Goal: Task Accomplishment & Management: Manage account settings

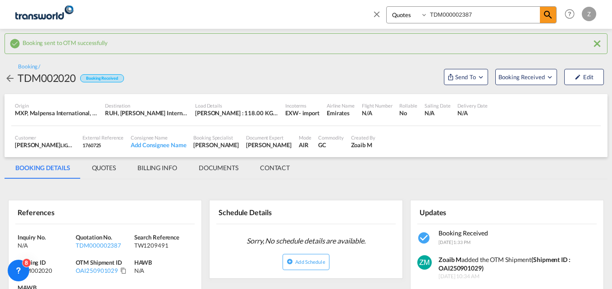
select select "Quotes"
click at [374, 15] on md-icon "icon-close" at bounding box center [377, 14] width 10 height 10
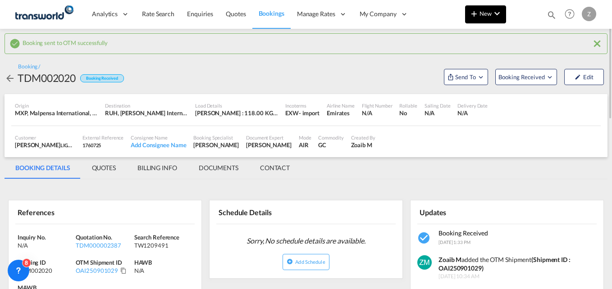
click at [496, 12] on md-icon "icon-chevron-down" at bounding box center [496, 13] width 11 height 11
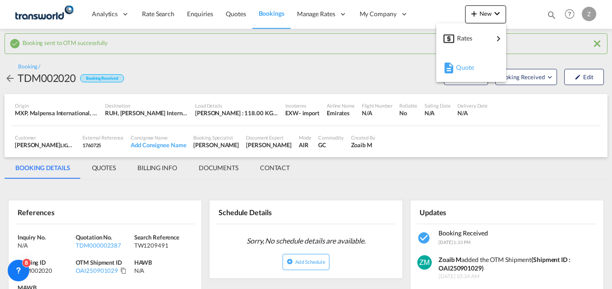
click at [495, 67] on div "Quote" at bounding box center [470, 67] width 55 height 23
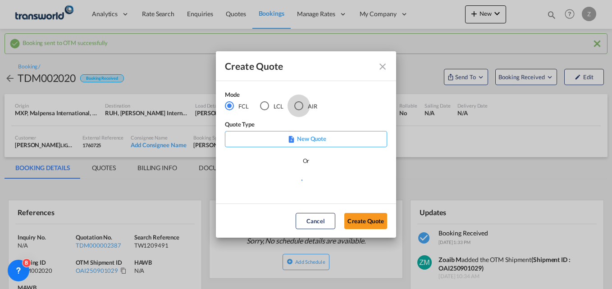
click at [300, 109] on div "AIR" at bounding box center [298, 105] width 9 height 9
click at [367, 223] on button "Create Quote" at bounding box center [365, 221] width 43 height 16
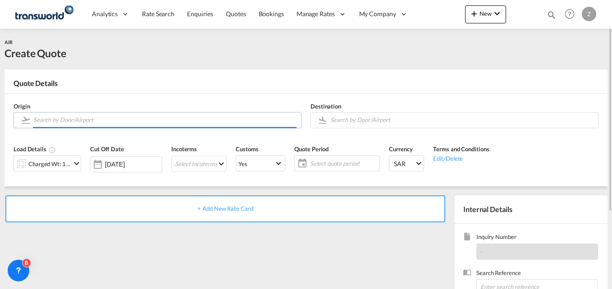
click at [115, 119] on input "Search by Door/Airport" at bounding box center [164, 120] width 263 height 16
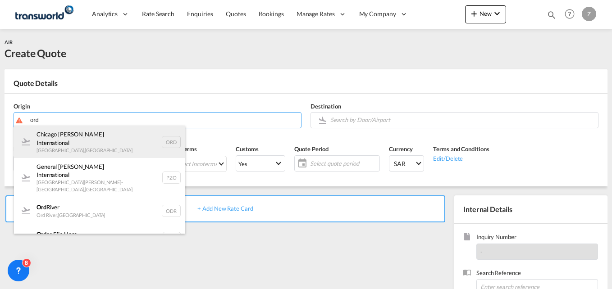
click at [112, 143] on div "Chicago [PERSON_NAME] International [GEOGRAPHIC_DATA] , [GEOGRAPHIC_DATA] ORD" at bounding box center [99, 142] width 171 height 32
type input "Chicago [PERSON_NAME] International, [GEOGRAPHIC_DATA], [GEOGRAPHIC_DATA]"
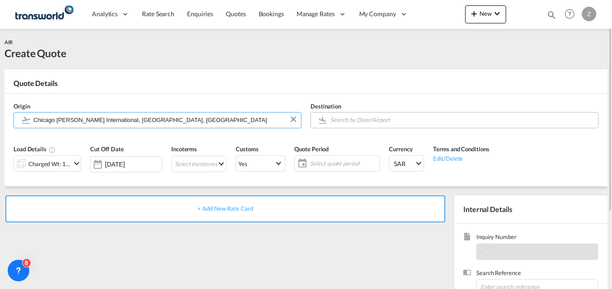
click at [372, 116] on input "Search by Door/Airport" at bounding box center [461, 120] width 263 height 16
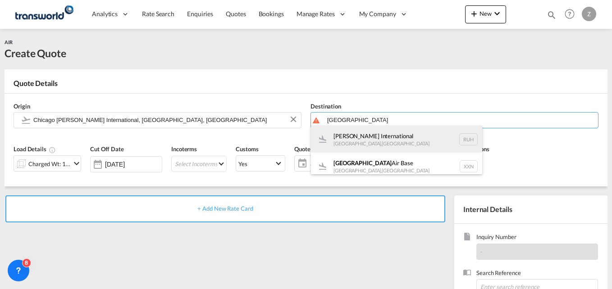
click at [384, 137] on div "[PERSON_NAME] International [GEOGRAPHIC_DATA] , [GEOGRAPHIC_DATA] RUH" at bounding box center [396, 139] width 171 height 27
type input "[PERSON_NAME] International, [GEOGRAPHIC_DATA], RUH"
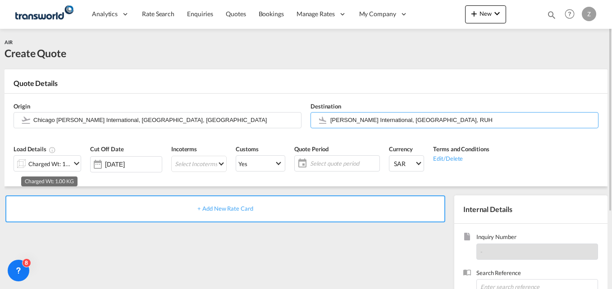
click at [45, 167] on div "Charged Wt: 1.00 KG" at bounding box center [49, 164] width 42 height 13
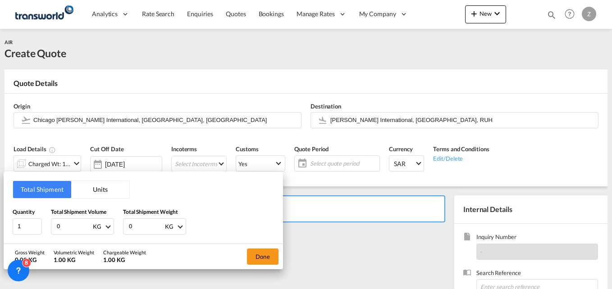
click at [75, 227] on input "0" at bounding box center [74, 226] width 36 height 15
type input "2"
click at [143, 231] on input "0" at bounding box center [146, 226] width 36 height 15
type input "2"
click at [267, 259] on button "Done" at bounding box center [263, 257] width 32 height 16
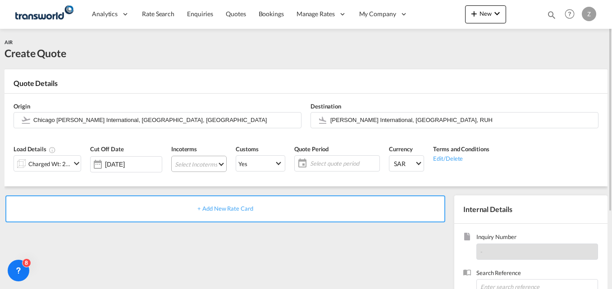
click at [206, 168] on md-select "Select Incoterms EXW - import Ex Works EXW - export Ex Works DPU - import Deliv…" at bounding box center [198, 164] width 55 height 16
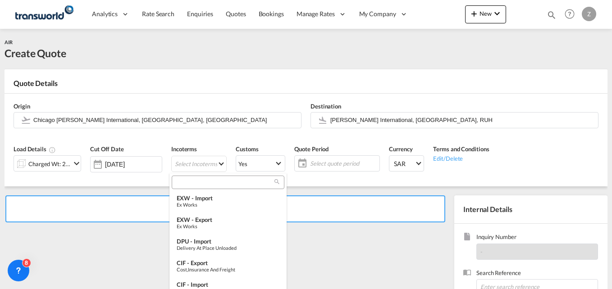
click at [205, 184] on input "search" at bounding box center [224, 182] width 100 height 8
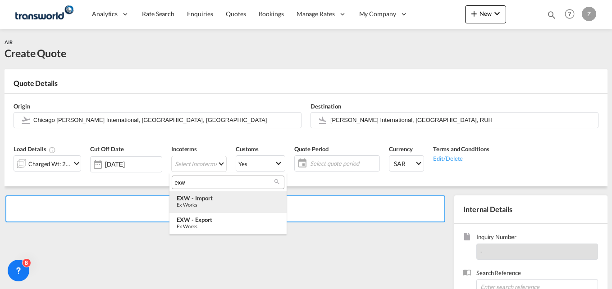
type input "exw"
click at [209, 203] on div "Ex Works" at bounding box center [228, 205] width 103 height 6
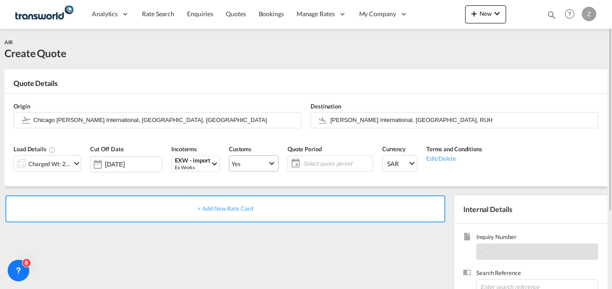
click at [256, 168] on span "Yes" at bounding box center [249, 164] width 36 height 8
click at [248, 188] on md-option "No" at bounding box center [250, 185] width 63 height 22
click at [255, 160] on span "Yes" at bounding box center [249, 164] width 36 height 8
click at [233, 182] on div "No" at bounding box center [231, 185] width 8 height 8
click at [322, 168] on span "Select quote period" at bounding box center [336, 163] width 67 height 8
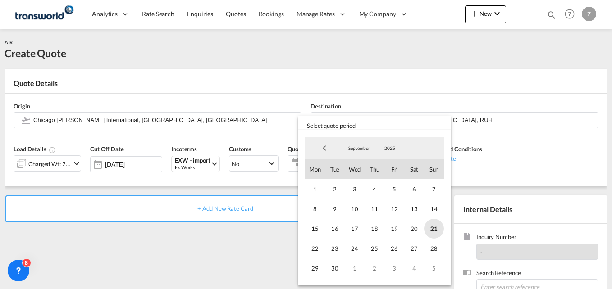
click at [437, 231] on span "21" at bounding box center [434, 229] width 20 height 20
click at [336, 268] on span "30" at bounding box center [335, 269] width 20 height 20
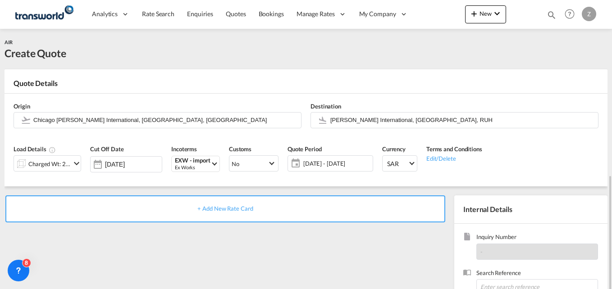
scroll to position [106, 0]
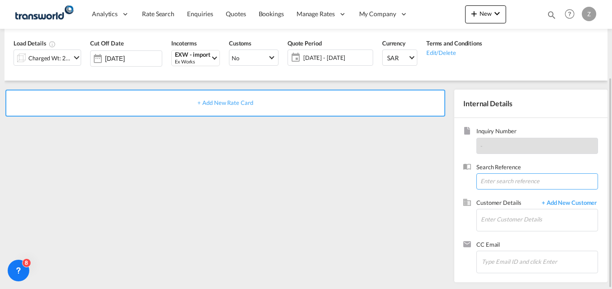
click at [507, 184] on input at bounding box center [537, 181] width 122 height 16
paste input "TW0509422"
type input "TW0509422"
click at [490, 225] on input "Enter Customer Details" at bounding box center [539, 219] width 117 height 20
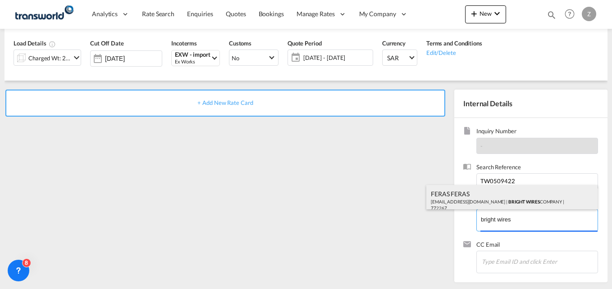
click at [492, 204] on div "FERAS FERAS [EMAIL_ADDRESS][DOMAIN_NAME] | BRIGHT WIRES COMPANY | 772267" at bounding box center [511, 200] width 171 height 31
type input "BRIGHT WIRES COMPANY, FERAS FERAS, [EMAIL_ADDRESS][DOMAIN_NAME]"
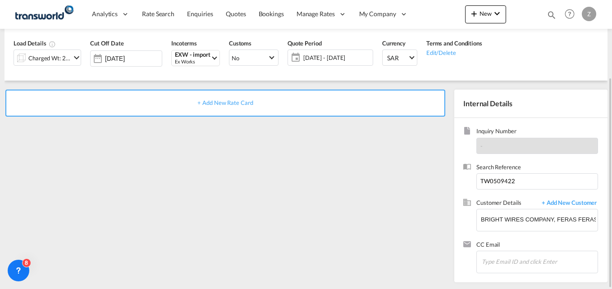
click at [238, 106] on span "+ Add New Rate Card" at bounding box center [224, 102] width 55 height 7
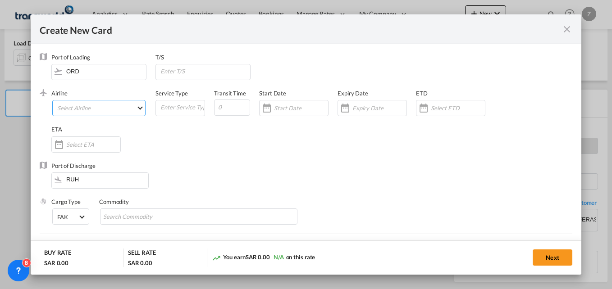
click at [104, 105] on md-select "Select Airline AIR EXPRESS S.A. (1166- / -) CMA CGM Air Cargo (1140-2C / -) DDW…" at bounding box center [98, 108] width 93 height 16
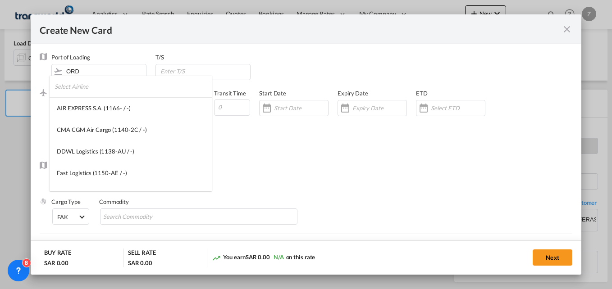
click at [86, 86] on input "search" at bounding box center [132, 87] width 157 height 22
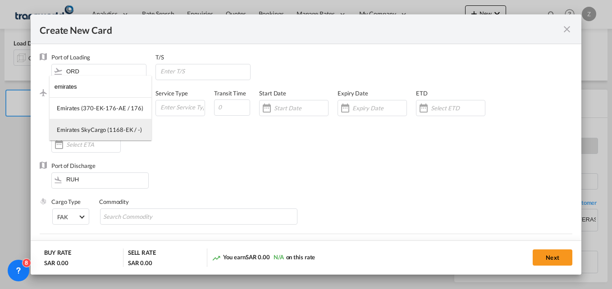
type input "emirates"
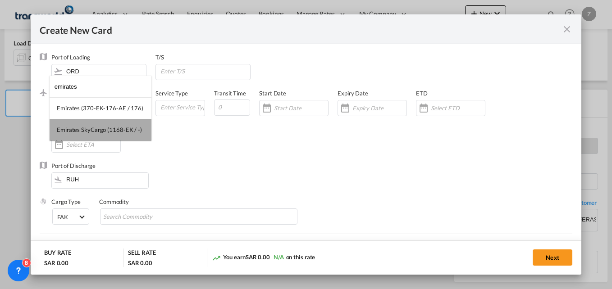
click at [90, 127] on div "Emirates SkyCargo (1168-EK / -)" at bounding box center [99, 130] width 85 height 8
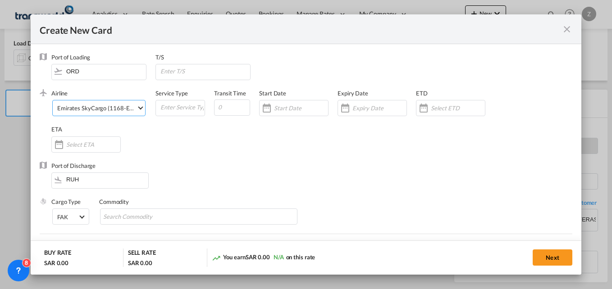
click at [130, 109] on div "Emirates SkyCargo (1168-EK / -)" at bounding box center [99, 107] width 85 height 7
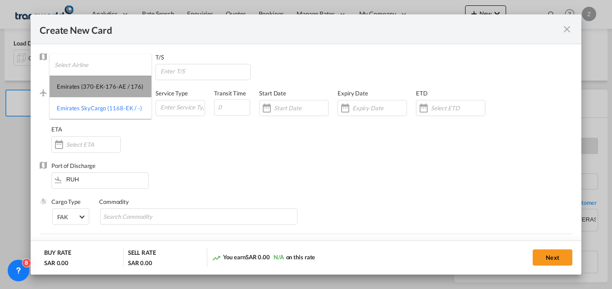
click at [96, 89] on div "Emirates (370-EK-176-AE / 176)" at bounding box center [100, 86] width 86 height 8
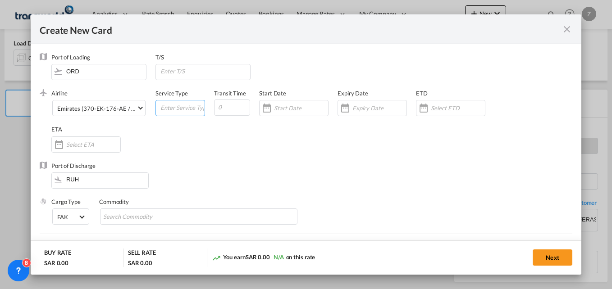
click at [189, 111] on input "Create New Card ..." at bounding box center [181, 107] width 45 height 14
type input "S"
type input "AIR"
click at [222, 109] on input "Create New Card ..." at bounding box center [232, 108] width 36 height 16
type input "5"
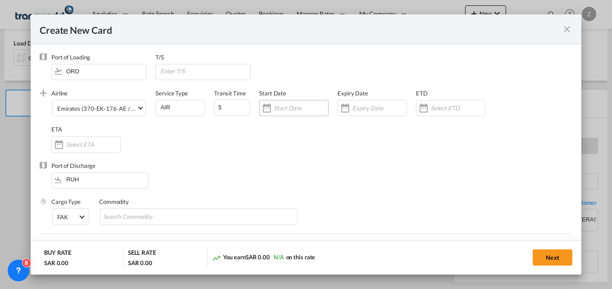
click at [278, 105] on input "Create New Card ..." at bounding box center [301, 107] width 54 height 7
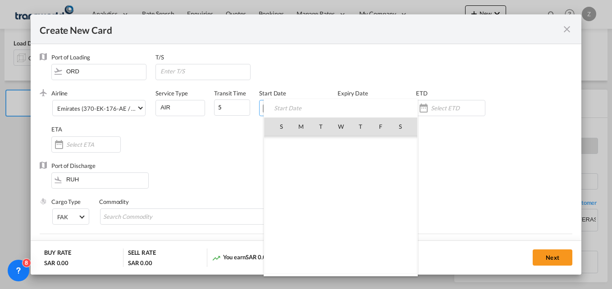
scroll to position [208625, 0]
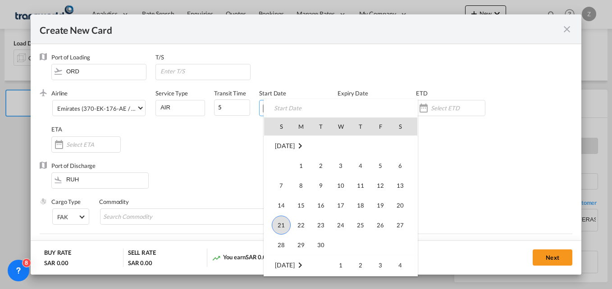
click at [277, 227] on span "21" at bounding box center [281, 225] width 19 height 19
type input "[DATE]"
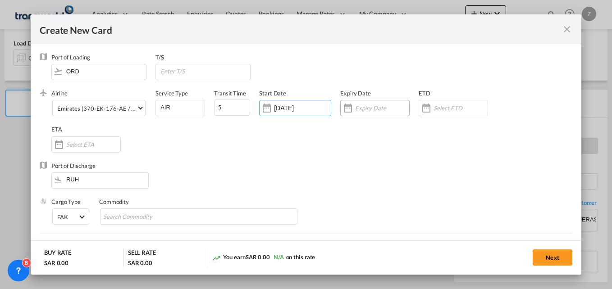
click at [367, 109] on input "Create New Card ..." at bounding box center [382, 107] width 54 height 7
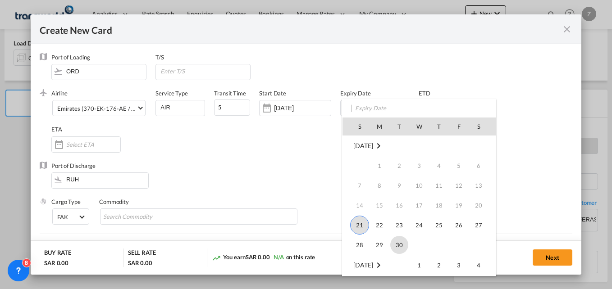
click at [396, 246] on span "30" at bounding box center [399, 245] width 18 height 18
type input "[DATE]"
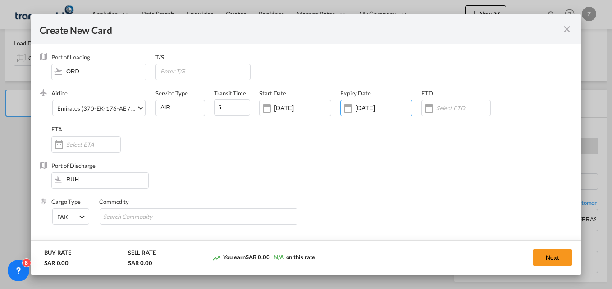
scroll to position [18, 0]
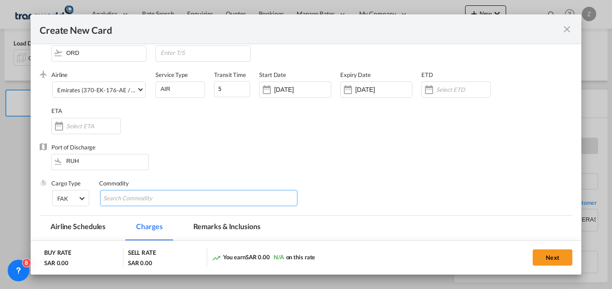
click at [154, 195] on input "Chips input." at bounding box center [144, 198] width 82 height 14
type input "GC"
click at [229, 149] on div "Port of Discharge RUH" at bounding box center [306, 161] width 532 height 36
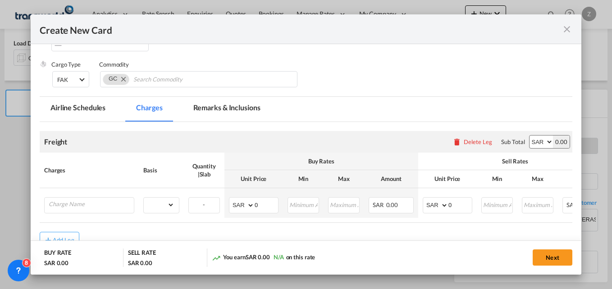
scroll to position [138, 0]
click at [75, 204] on input "Charge Name" at bounding box center [91, 204] width 85 height 14
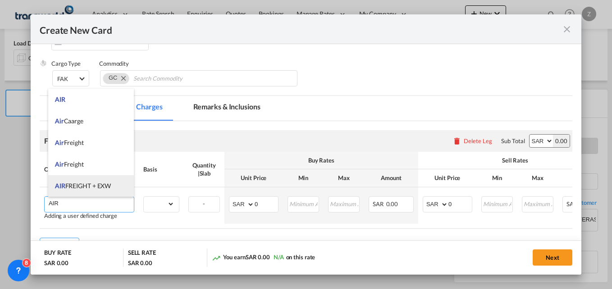
click at [88, 186] on span "AIR FREIGHT + EXW" at bounding box center [83, 186] width 56 height 8
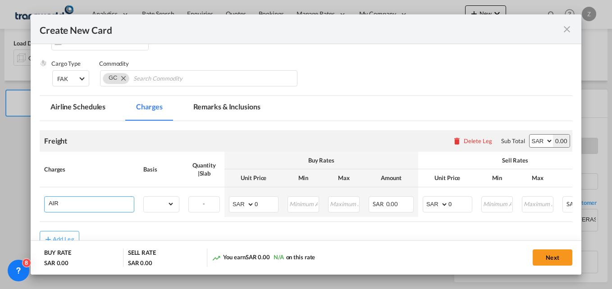
type input "AIR FREIGHT + EXW"
click at [158, 204] on select "gross_weight volumetric_weight per_shipment per_bl per_km % on air freight per_…" at bounding box center [159, 204] width 31 height 14
select select "per_shipment"
click at [144, 197] on select "gross_weight volumetric_weight per_shipment per_bl per_km % on air freight per_…" at bounding box center [159, 204] width 31 height 14
click at [532, 140] on select "AED AFN ALL AMD ANG AOA ARS AUD AWG AZN BAM BBD BDT BGN BHD BIF BMD BND [PERSON…" at bounding box center [540, 141] width 23 height 13
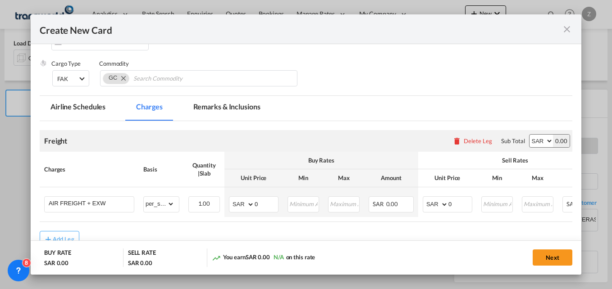
select select "string:USD"
click at [529, 135] on select "AED AFN ALL AMD ANG AOA ARS AUD AWG AZN BAM BBD BDT BGN BHD BIF BMD BND [PERSON…" at bounding box center [540, 141] width 23 height 13
click at [231, 208] on select "AED AFN ALL AMD ANG AOA ARS AUD AWG AZN BAM BBD BDT BGN BHD BIF BMD BND [PERSON…" at bounding box center [242, 204] width 23 height 13
select select "string:USD"
click at [231, 198] on select "AED AFN ALL AMD ANG AOA ARS AUD AWG AZN BAM BBD BDT BGN BHD BIF BMD BND [PERSON…" at bounding box center [242, 204] width 23 height 13
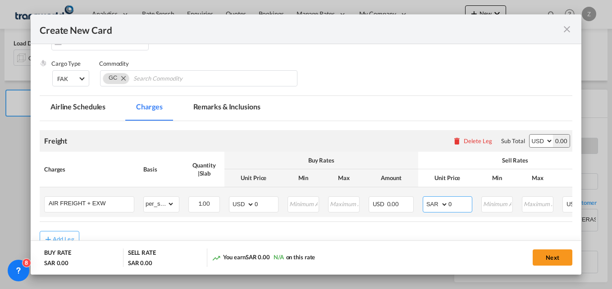
click at [431, 205] on select "AED AFN ALL AMD ANG AOA ARS AUD AWG AZN BAM BBD BDT BGN BHD BIF BMD BND [PERSON…" at bounding box center [435, 204] width 23 height 13
select select "string:USD"
click at [424, 198] on select "AED AFN ALL AMD ANG AOA ARS AUD AWG AZN BAM BBD BDT BGN BHD BIF BMD BND [PERSON…" at bounding box center [435, 204] width 23 height 13
click at [266, 204] on input "0" at bounding box center [265, 204] width 23 height 14
click at [113, 206] on input "AIR FREIGHT + EXW" at bounding box center [91, 204] width 85 height 14
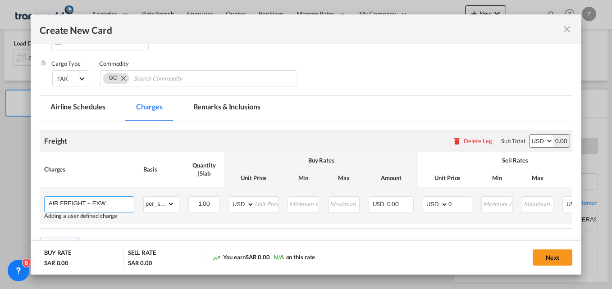
type input "AIR FREIGHT + EXW +"
type input "0"
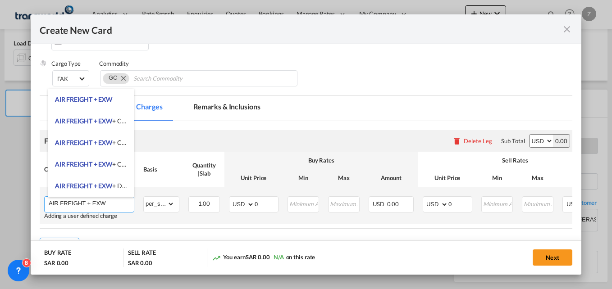
type input "AIR FREIGHT + EXW"
click at [455, 204] on input "0" at bounding box center [459, 204] width 23 height 14
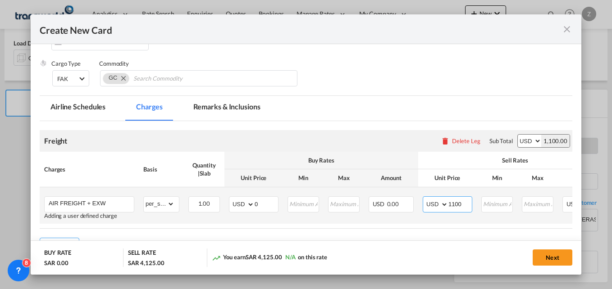
type input "1100"
click at [266, 205] on input "0" at bounding box center [265, 204] width 23 height 14
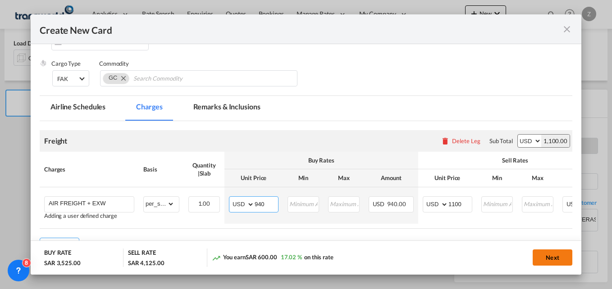
type input "940"
click at [545, 258] on button "Next" at bounding box center [552, 258] width 40 height 16
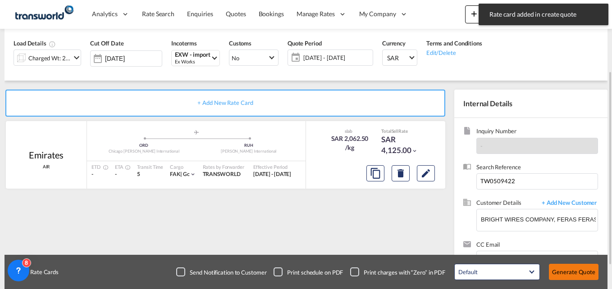
click at [573, 268] on button "Generate Quote" at bounding box center [574, 272] width 50 height 16
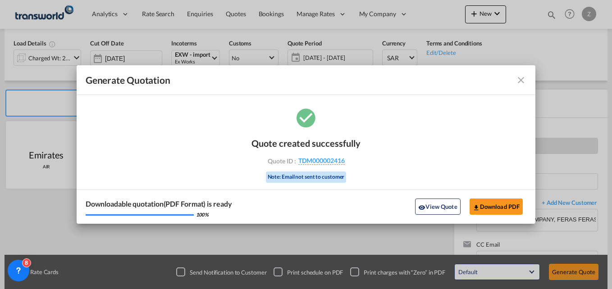
click at [518, 82] on md-icon "icon-close fg-AAA8AD cursor m-0" at bounding box center [520, 80] width 11 height 11
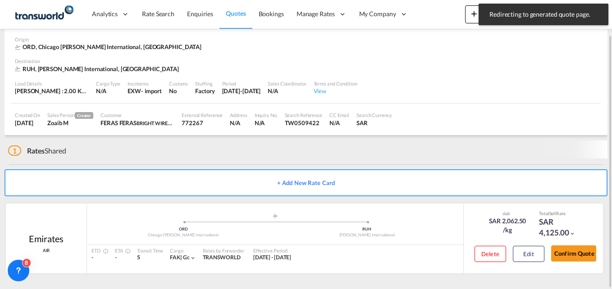
scroll to position [34, 0]
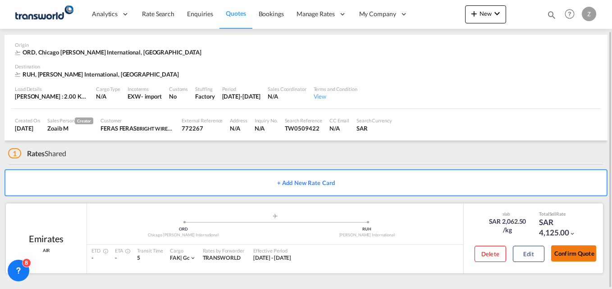
click at [572, 259] on button "Confirm Quote" at bounding box center [573, 253] width 45 height 16
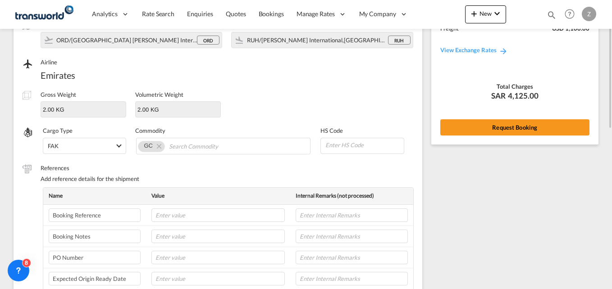
scroll to position [36, 0]
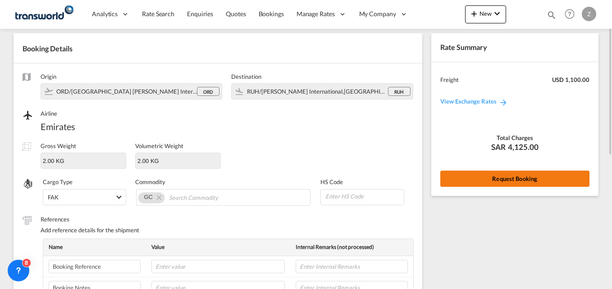
click at [499, 177] on button "Request Booking" at bounding box center [514, 179] width 149 height 16
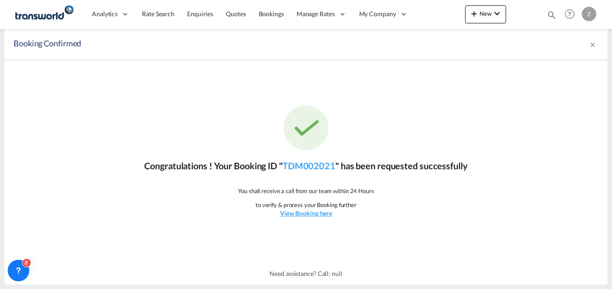
scroll to position [0, 0]
click at [316, 164] on link "TDM002021" at bounding box center [308, 165] width 53 height 11
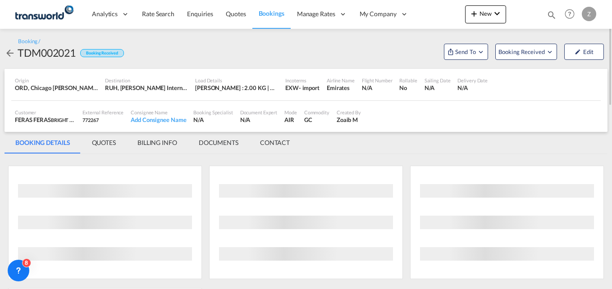
click at [270, 143] on md-tab-item "CONTACT" at bounding box center [274, 143] width 51 height 22
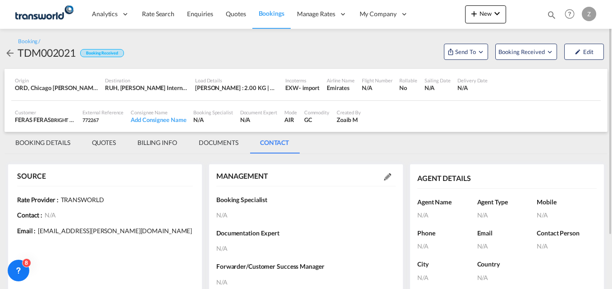
click at [387, 180] on md-icon at bounding box center [387, 176] width 7 height 7
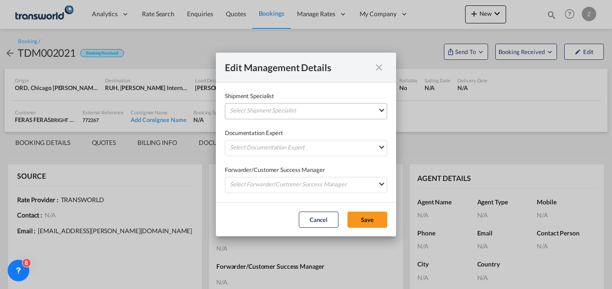
click at [332, 114] on md-select "Select Shipment Specialist [PERSON_NAME] W [PERSON_NAME][EMAIL_ADDRESS][PERSON_…" at bounding box center [306, 111] width 162 height 16
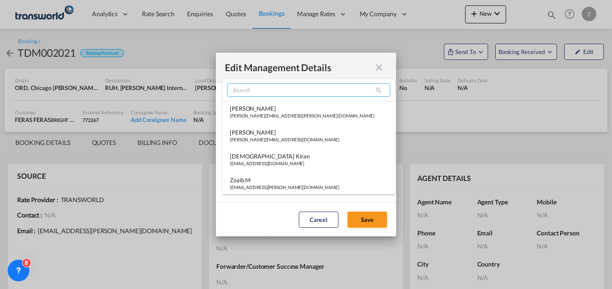
click at [262, 89] on input "search" at bounding box center [308, 90] width 163 height 14
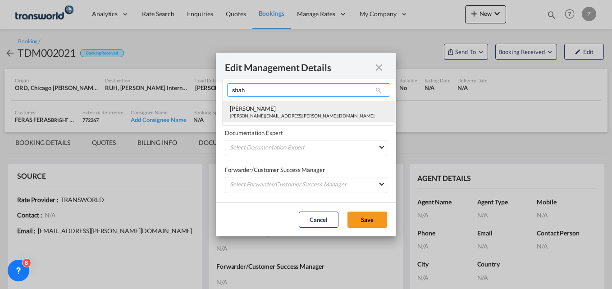
type input "shah"
click at [257, 115] on div "[PERSON_NAME][EMAIL_ADDRESS][PERSON_NAME][DOMAIN_NAME]" at bounding box center [302, 116] width 145 height 6
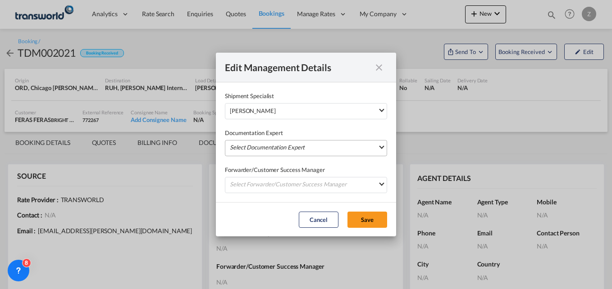
click at [256, 145] on md-select "Select Documentation Expert [PERSON_NAME] W [PERSON_NAME][EMAIL_ADDRESS][PERSON…" at bounding box center [306, 148] width 162 height 16
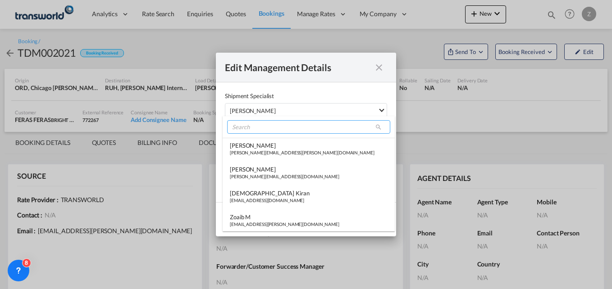
click at [252, 129] on input "search" at bounding box center [308, 127] width 163 height 14
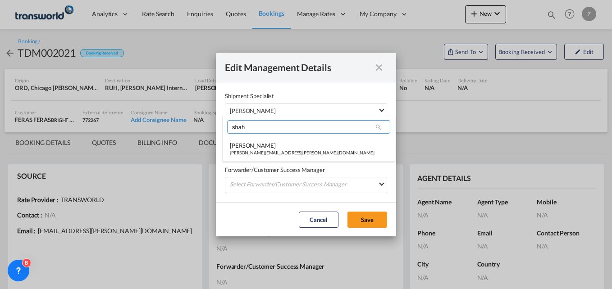
click at [252, 129] on input "shah" at bounding box center [308, 127] width 163 height 14
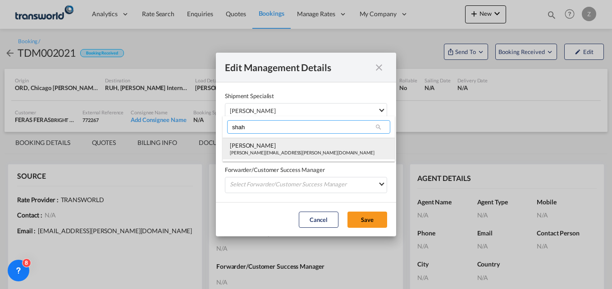
type input "shah"
click at [250, 142] on div "[PERSON_NAME]" at bounding box center [302, 145] width 145 height 8
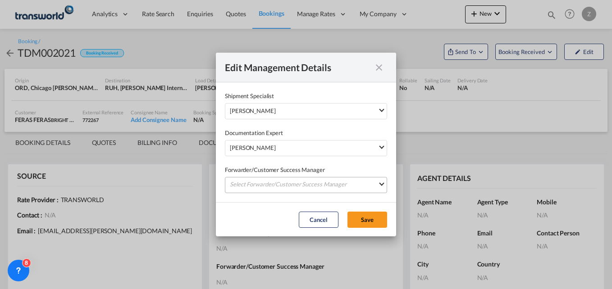
click at [251, 185] on md-select "Select Forwarder/Customer Success Manager [PERSON_NAME] [PERSON_NAME][EMAIL_ADD…" at bounding box center [306, 185] width 162 height 16
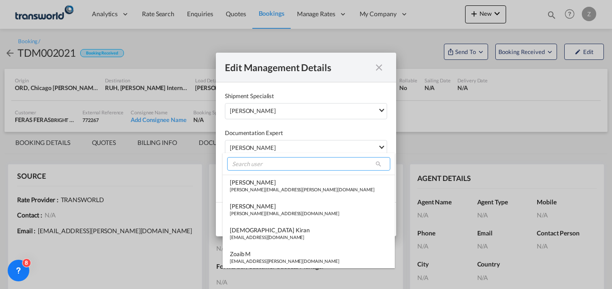
click at [256, 160] on input "search" at bounding box center [308, 164] width 163 height 14
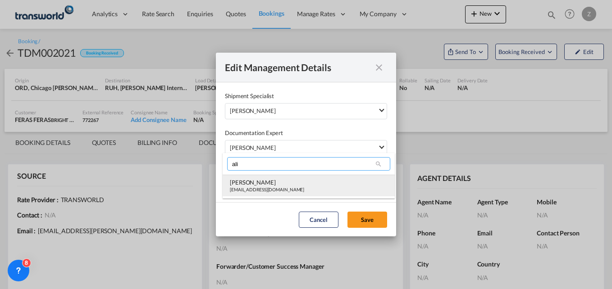
type input "ali"
click at [253, 189] on div "[EMAIL_ADDRESS][DOMAIN_NAME]" at bounding box center [267, 189] width 74 height 6
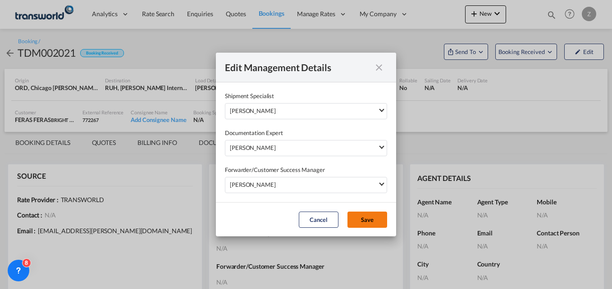
click at [366, 215] on button "Save" at bounding box center [367, 220] width 40 height 16
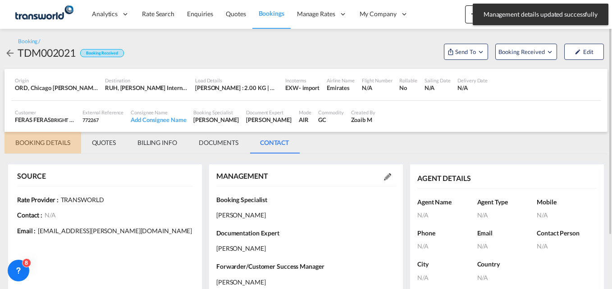
click at [51, 138] on md-tab-item "BOOKING DETAILS" at bounding box center [43, 143] width 77 height 22
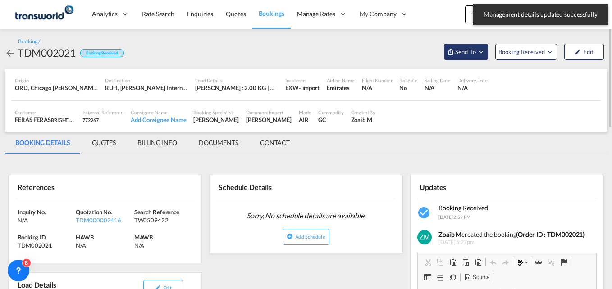
click at [453, 54] on md-icon "Open demo menu" at bounding box center [450, 51] width 7 height 7
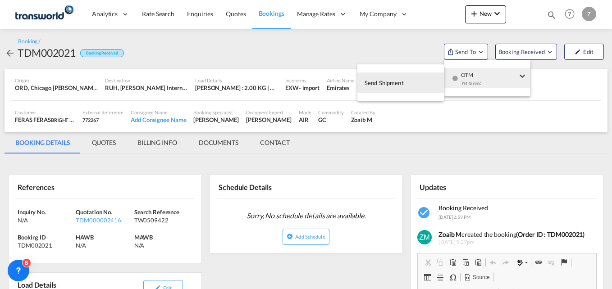
click at [392, 80] on span "Send Shipment" at bounding box center [383, 83] width 39 height 14
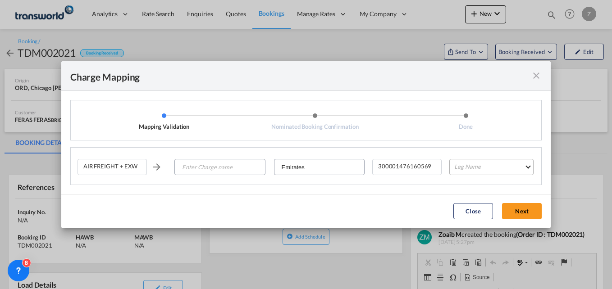
click at [495, 164] on md-select "Leg Name HANDLING ORIGIN HANDLING DESTINATION OTHERS TL PICK UP CUSTOMS ORIGIN …" at bounding box center [491, 167] width 84 height 16
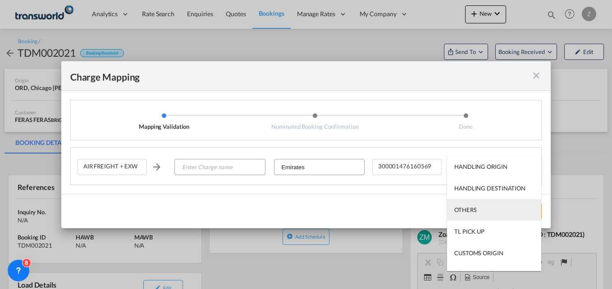
click at [468, 206] on div "OTHERS" at bounding box center [465, 210] width 22 height 8
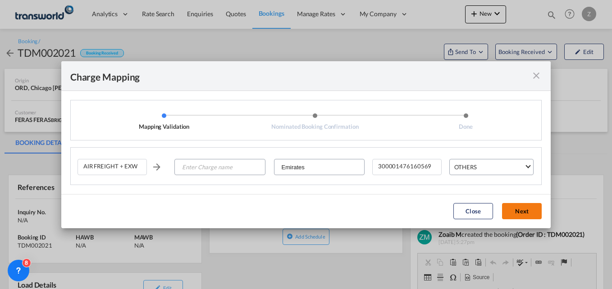
click at [522, 213] on button "Next" at bounding box center [522, 211] width 40 height 16
click at [514, 213] on button "Next" at bounding box center [522, 211] width 40 height 16
click at [179, 163] on input "Enter Charge name" at bounding box center [219, 167] width 89 height 16
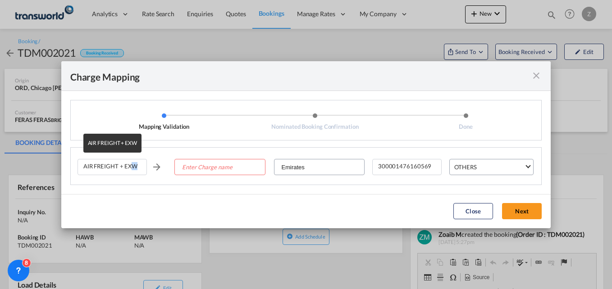
drag, startPoint x: 129, startPoint y: 167, endPoint x: 151, endPoint y: 168, distance: 22.1
click at [151, 168] on div "AIR FREIGHT + EXW Emirates 300001476160569 OTHERS" at bounding box center [308, 171] width 463 height 28
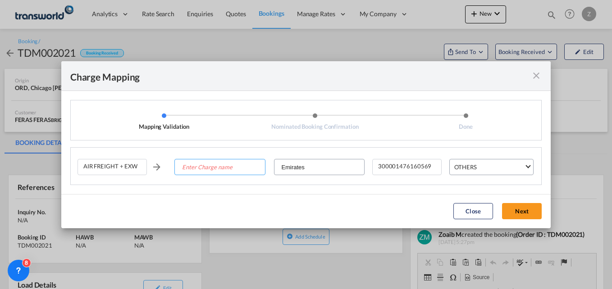
drag, startPoint x: 151, startPoint y: 168, endPoint x: 197, endPoint y: 167, distance: 45.5
click at [197, 167] on input "Enter Charge name" at bounding box center [219, 167] width 89 height 16
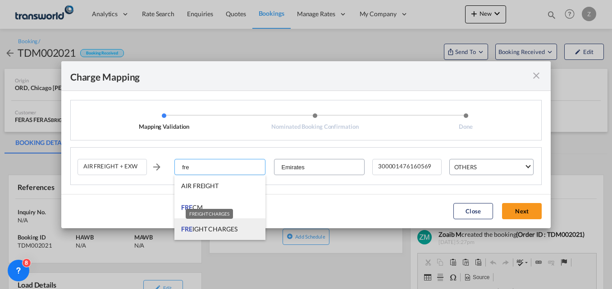
click at [210, 225] on span "FRE IGHT CHARGES" at bounding box center [209, 229] width 56 height 8
type input "FREIGHT CHARGES"
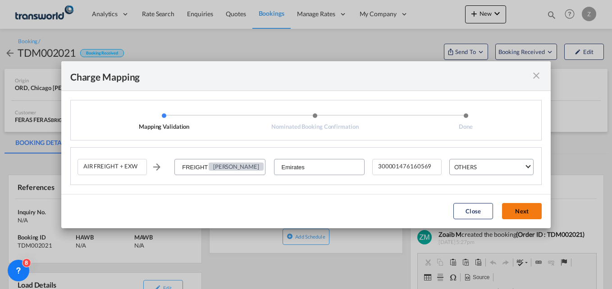
click at [512, 218] on button "Next" at bounding box center [522, 211] width 40 height 16
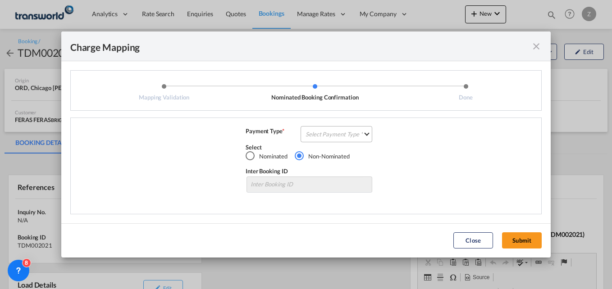
click at [327, 126] on md-select "Select Payment Type COLLECT PREPAID" at bounding box center [336, 134] width 72 height 16
click at [323, 137] on div "COLLECT" at bounding box center [319, 134] width 26 height 8
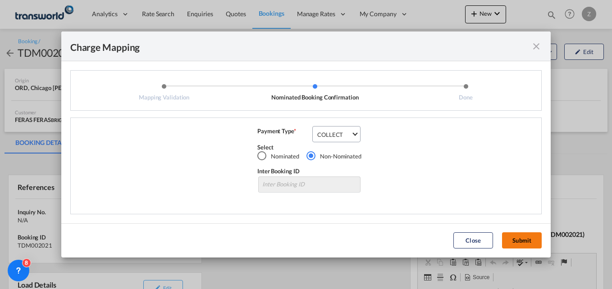
click at [519, 243] on button "Submit" at bounding box center [522, 240] width 40 height 16
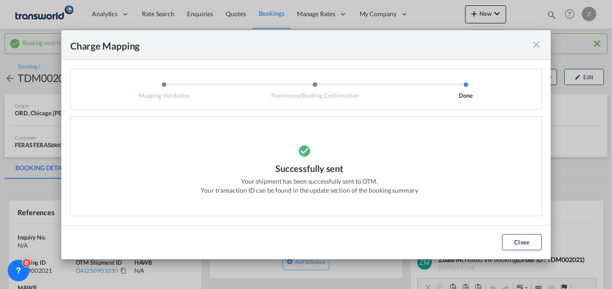
click at [530, 251] on md-dialog-actions "Close" at bounding box center [305, 242] width 489 height 34
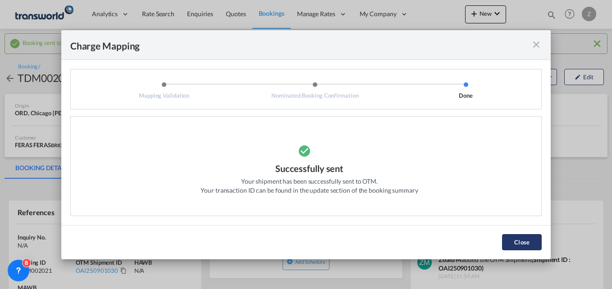
click at [533, 244] on button "Close" at bounding box center [522, 242] width 40 height 16
